Goal: Task Accomplishment & Management: Manage account settings

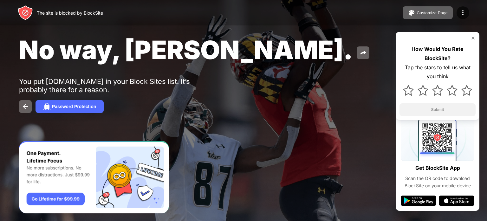
click at [475, 39] on img at bounding box center [473, 38] width 5 height 5
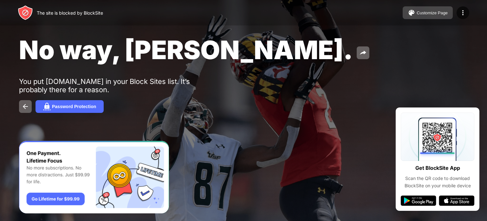
click at [437, 12] on div "Customize Page" at bounding box center [432, 12] width 31 height 5
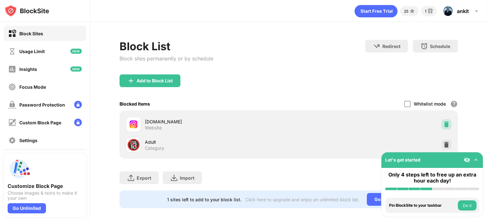
click at [444, 126] on img at bounding box center [447, 124] width 6 height 6
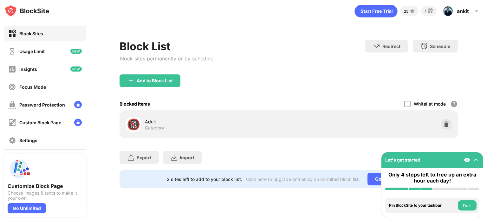
click at [467, 209] on button "Do it" at bounding box center [467, 205] width 19 height 10
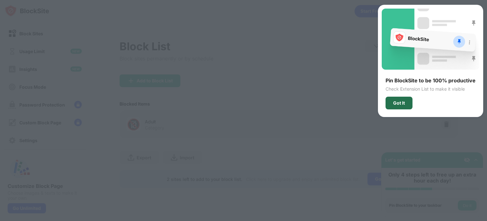
click at [403, 103] on div "Got It" at bounding box center [400, 102] width 12 height 5
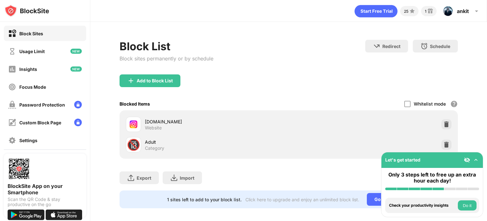
click at [469, 206] on button "Do it" at bounding box center [467, 205] width 19 height 10
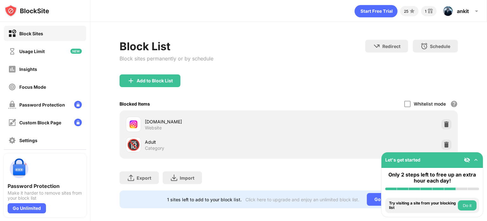
click at [474, 160] on img at bounding box center [476, 159] width 6 height 6
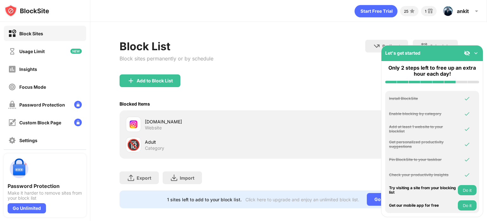
click at [477, 53] on img at bounding box center [476, 53] width 6 height 6
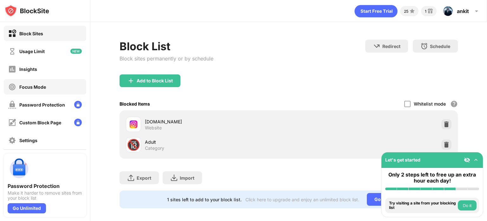
click at [37, 89] on div "Focus Mode" at bounding box center [32, 86] width 27 height 5
